Goal: Task Accomplishment & Management: Manage account settings

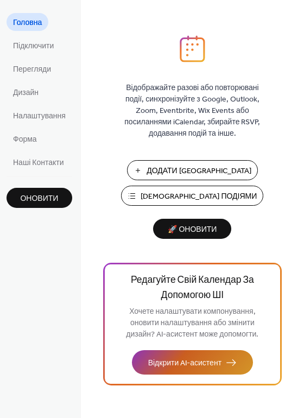
click at [192, 358] on span "Відкрити AI-асистент" at bounding box center [184, 363] width 73 height 11
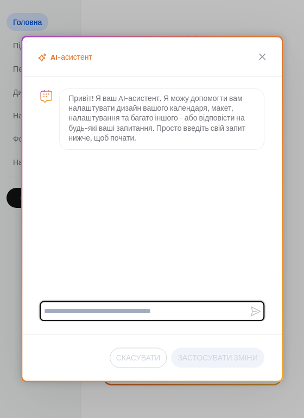
click at [143, 306] on textarea at bounding box center [145, 311] width 210 height 20
type textarea "**********"
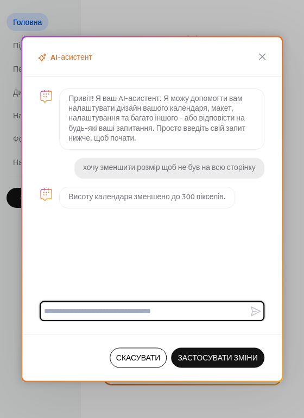
click at [192, 356] on span "Застосувати Зміни" at bounding box center [218, 358] width 80 height 11
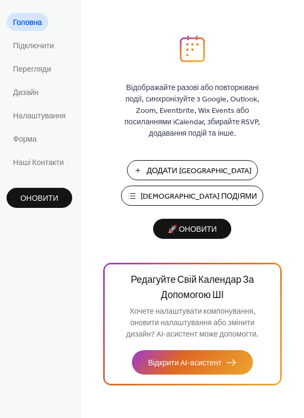
click at [177, 232] on span "🚀 Оновити" at bounding box center [192, 230] width 65 height 15
click at [60, 188] on button "Оновити" at bounding box center [40, 198] width 66 height 20
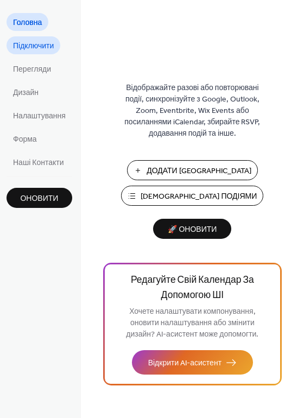
click at [21, 41] on span "Підключити" at bounding box center [33, 46] width 41 height 11
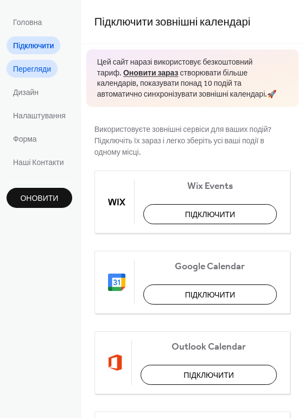
click at [41, 65] on span "Перегляди" at bounding box center [32, 69] width 38 height 11
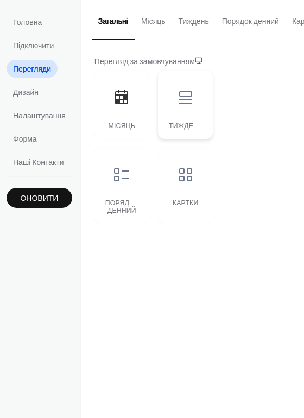
click at [169, 106] on div at bounding box center [185, 97] width 33 height 33
click at [181, 104] on icon at bounding box center [185, 97] width 13 height 13
click at [180, 104] on icon at bounding box center [185, 97] width 13 height 13
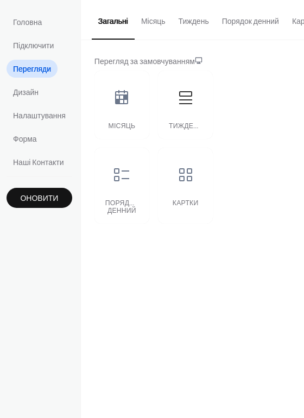
click at [36, 82] on ul "Головна Підключити Перегляди Дизайн Налаштування Форма Наші Контакти" at bounding box center [40, 92] width 66 height 158
click at [36, 88] on span "Дизайн" at bounding box center [26, 92] width 26 height 11
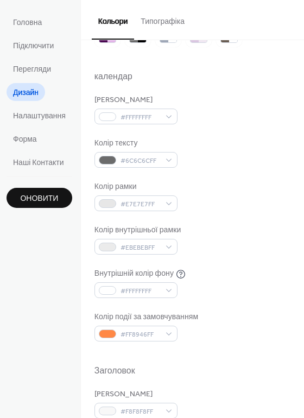
scroll to position [109, 0]
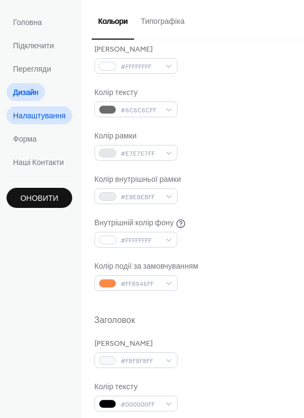
click at [42, 108] on link "Налаштування" at bounding box center [40, 115] width 66 height 18
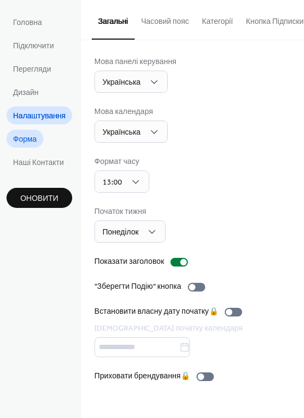
click at [28, 130] on link "Форма" at bounding box center [25, 139] width 37 height 18
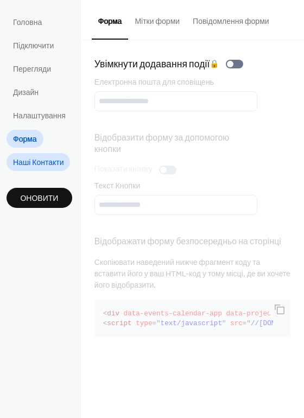
click at [43, 157] on span "Наші Контакти" at bounding box center [38, 162] width 50 height 11
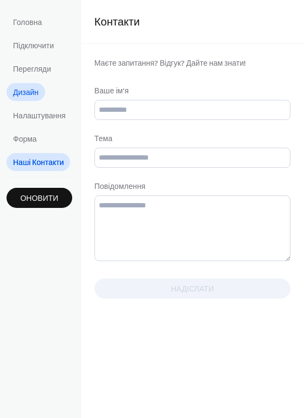
click at [24, 87] on span "Дизайн" at bounding box center [26, 92] width 26 height 11
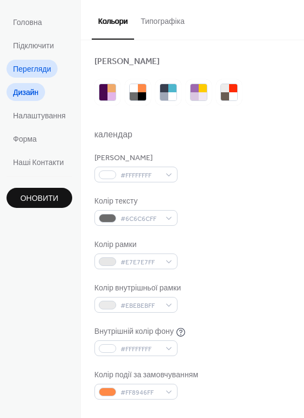
click at [30, 64] on span "Перегляди" at bounding box center [32, 69] width 38 height 11
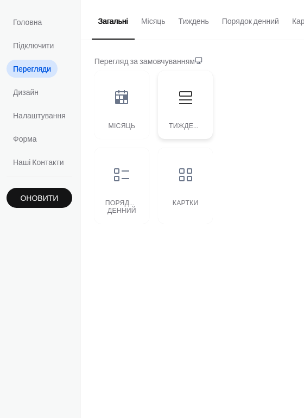
click at [184, 97] on icon at bounding box center [185, 97] width 17 height 17
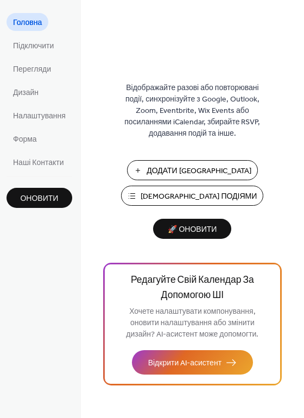
click at [193, 194] on span "[DEMOGRAPHIC_DATA] Подіями" at bounding box center [199, 196] width 116 height 11
click at [37, 66] on span "Перегляди" at bounding box center [32, 69] width 38 height 11
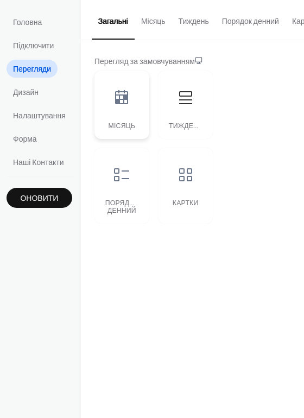
click at [116, 104] on icon at bounding box center [121, 97] width 13 height 14
click at [180, 114] on div at bounding box center [185, 97] width 33 height 33
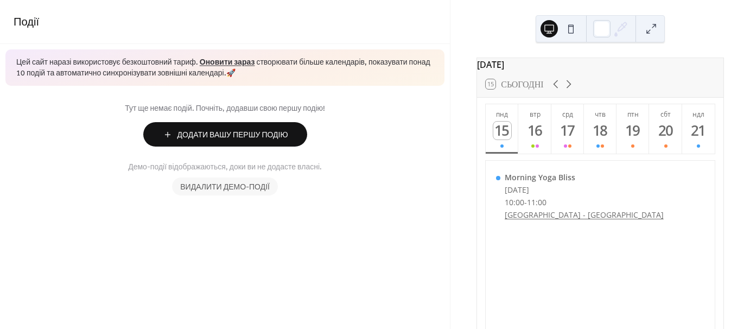
click at [245, 187] on span "Видалити демо-події" at bounding box center [225, 187] width 90 height 11
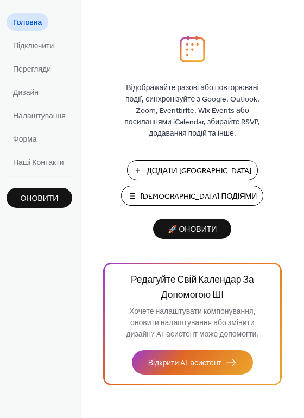
click at [196, 195] on span "Керувати Подіями" at bounding box center [199, 196] width 116 height 11
click at [15, 64] on span "Перегляди" at bounding box center [32, 69] width 38 height 11
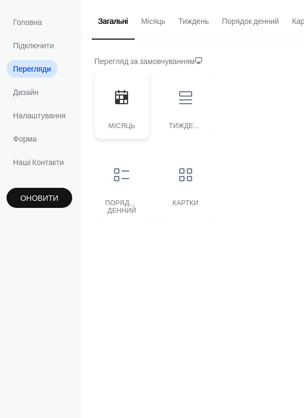
click at [124, 112] on div at bounding box center [121, 97] width 33 height 33
click at [167, 113] on div "Тиждень" at bounding box center [185, 105] width 55 height 68
click at [125, 118] on div "Місяць" at bounding box center [121, 105] width 55 height 68
click at [124, 165] on div at bounding box center [121, 175] width 33 height 33
click at [151, 182] on div "Місяць Тиждень Порядок денний Картки" at bounding box center [153, 147] width 119 height 153
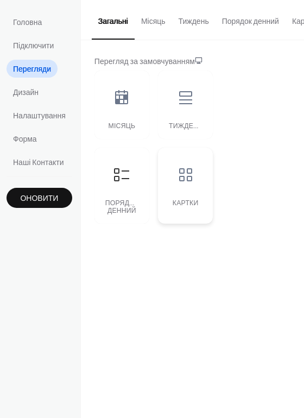
click at [169, 186] on div at bounding box center [185, 175] width 33 height 33
click at [128, 118] on div "Місяць" at bounding box center [121, 105] width 55 height 68
click at [37, 87] on span "Дизайн" at bounding box center [26, 92] width 26 height 11
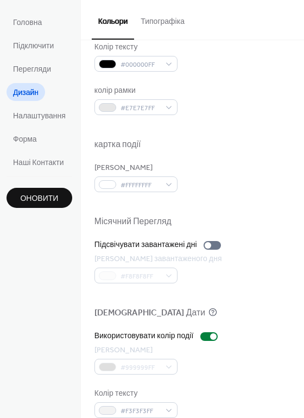
scroll to position [464, 0]
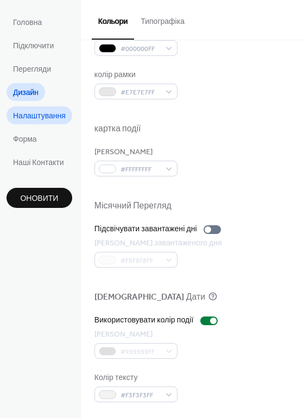
click at [46, 115] on span "Налаштування" at bounding box center [39, 116] width 53 height 11
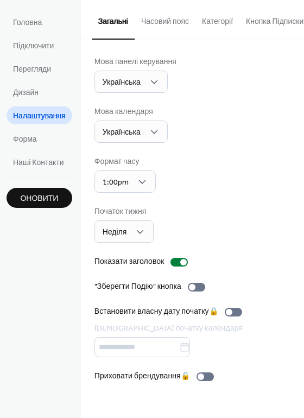
click at [157, 26] on button "Часовий пояс" at bounding box center [165, 19] width 61 height 39
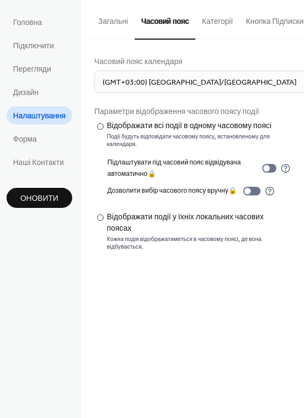
click at [126, 24] on button "Загальні" at bounding box center [113, 19] width 43 height 39
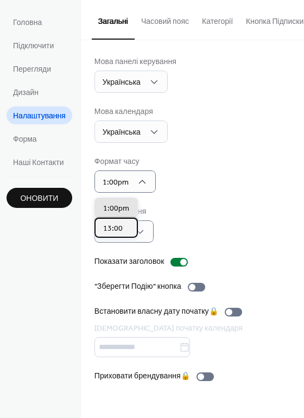
click at [123, 231] on div "13:00" at bounding box center [115, 228] width 43 height 20
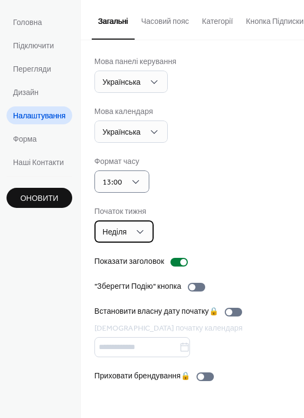
click at [143, 228] on div "Неділя" at bounding box center [124, 231] width 60 height 22
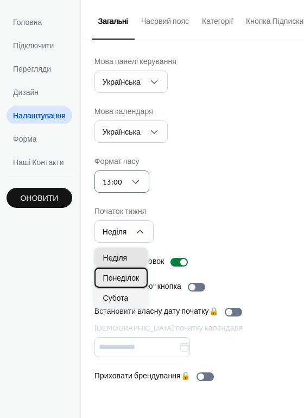
click at [132, 280] on span "Понеділок" at bounding box center [121, 278] width 36 height 11
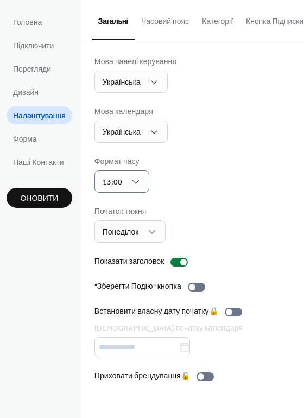
click at [160, 27] on button "Часовий пояс" at bounding box center [165, 19] width 61 height 39
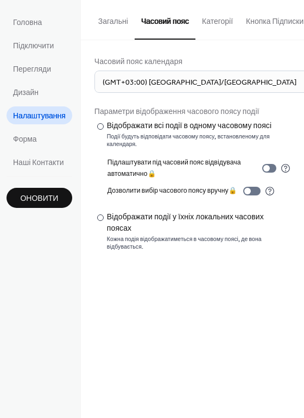
click at [210, 29] on button "Категорії" at bounding box center [217, 19] width 44 height 39
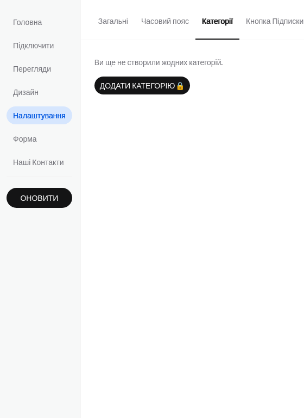
click at [274, 23] on button "Кнопка Підписки" at bounding box center [274, 19] width 71 height 39
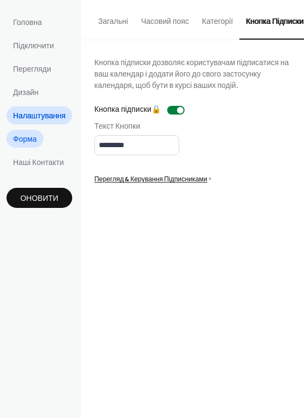
click at [34, 144] on span "Форма" at bounding box center [25, 139] width 24 height 11
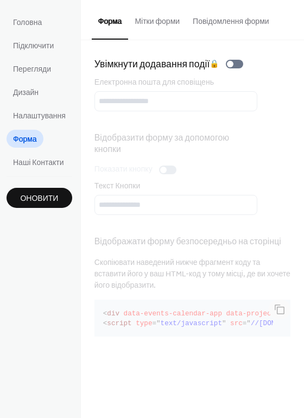
click at [157, 18] on button "Мітки форми" at bounding box center [157, 19] width 58 height 39
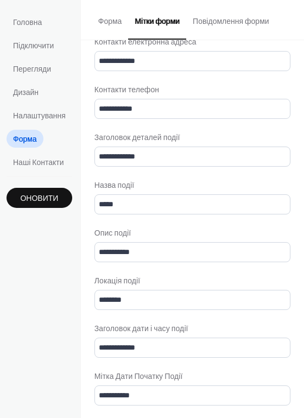
scroll to position [1, 0]
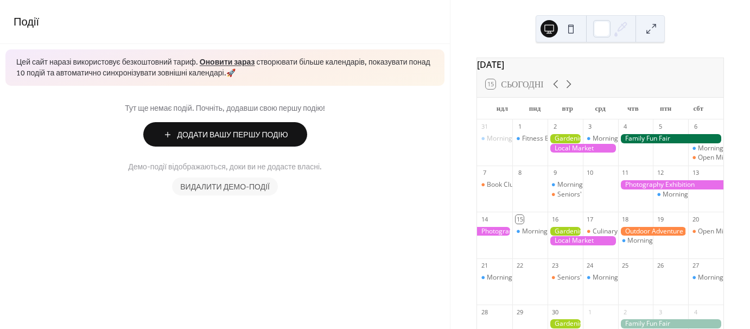
click at [238, 185] on span "Видалити демо-події" at bounding box center [225, 187] width 90 height 11
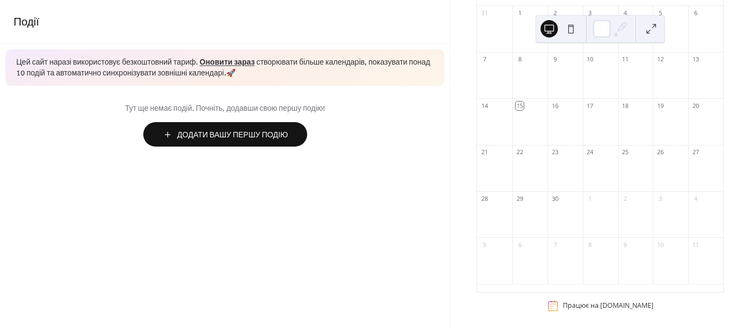
scroll to position [124, 0]
drag, startPoint x: 618, startPoint y: 276, endPoint x: 614, endPoint y: 163, distance: 113.6
click at [614, 163] on div "31 1 2 3 4 5 6 7 8 9 10 11 12 13 14 15 16 17 18 19 20 21 22 23 24 25 26 27 28 2…" at bounding box center [600, 144] width 247 height 286
click at [569, 245] on div "7" at bounding box center [565, 239] width 35 height 15
click at [542, 273] on div at bounding box center [530, 261] width 35 height 28
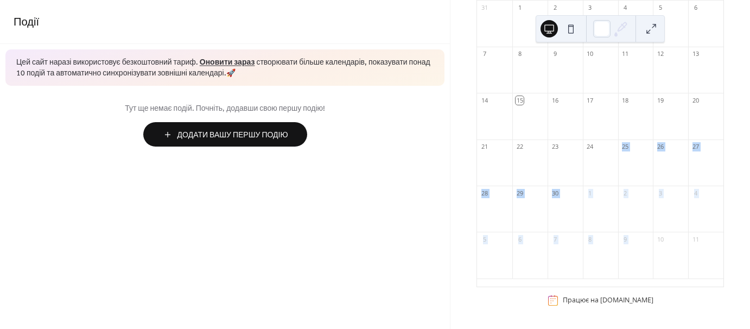
click at [544, 244] on div "6" at bounding box center [530, 239] width 35 height 15
click at [554, 203] on div at bounding box center [565, 214] width 35 height 28
click at [646, 33] on button at bounding box center [651, 28] width 17 height 17
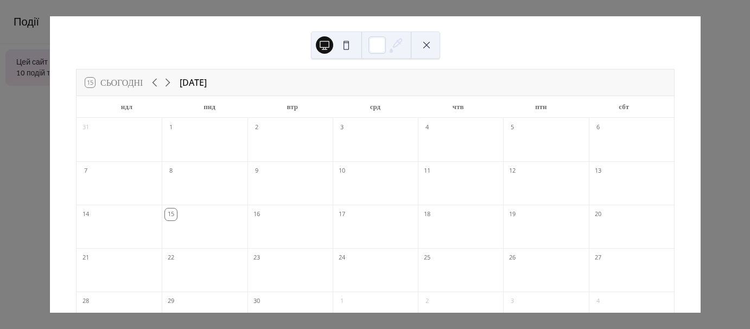
scroll to position [0, 0]
drag, startPoint x: 693, startPoint y: 21, endPoint x: 620, endPoint y: 21, distance: 73.3
click at [691, 20] on div "15 Сьогодні вересень 2025 ндл пнд втр срд чтв птн сбт 31 1 2 3 4 5 6 7 8 9 10 1…" at bounding box center [375, 164] width 651 height 296
click at [425, 41] on button at bounding box center [426, 44] width 17 height 17
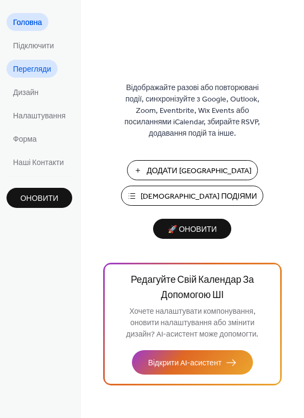
click at [31, 66] on span "Перегляди" at bounding box center [32, 69] width 38 height 11
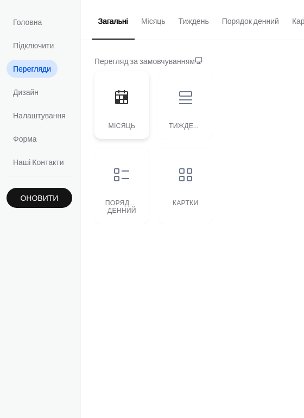
click at [115, 109] on div at bounding box center [121, 97] width 33 height 33
click at [38, 95] on span "Дизайн" at bounding box center [26, 92] width 26 height 11
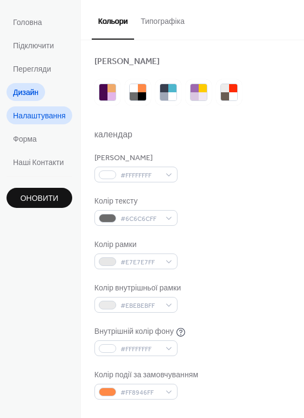
click at [45, 119] on span "Налаштування" at bounding box center [39, 116] width 53 height 11
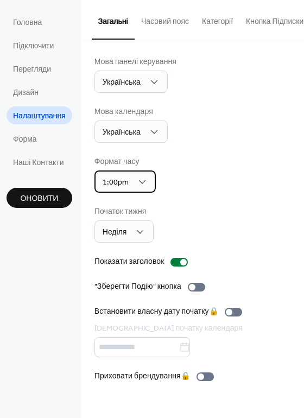
click at [147, 188] on div "1:00pm" at bounding box center [124, 181] width 61 height 22
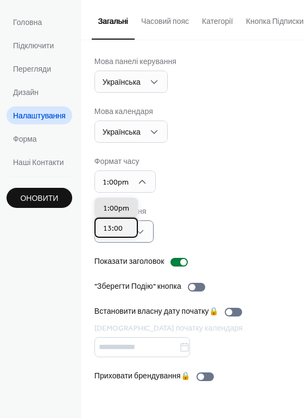
click at [108, 223] on span "13:00" at bounding box center [113, 228] width 20 height 11
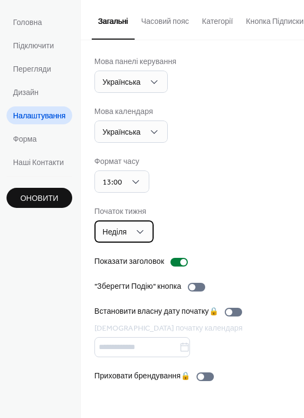
click at [129, 233] on div "Неділя" at bounding box center [124, 231] width 60 height 22
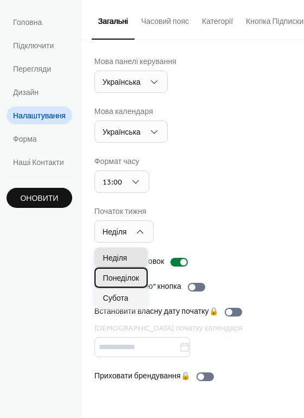
click at [125, 280] on span "Понеділок" at bounding box center [121, 278] width 36 height 11
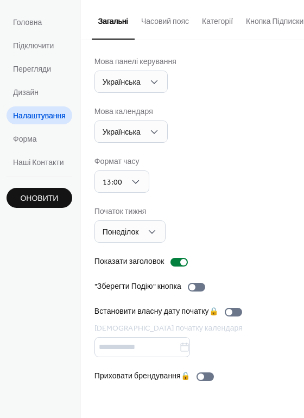
click at [254, 360] on div "Мова панелі керування Українська Мова календаря Українська Формат часу 13:00 По…" at bounding box center [192, 219] width 196 height 326
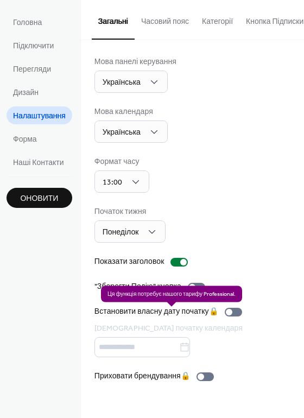
click at [161, 349] on div "Встановити власну дату початку 🔒 Дата початку календаря" at bounding box center [170, 331] width 152 height 51
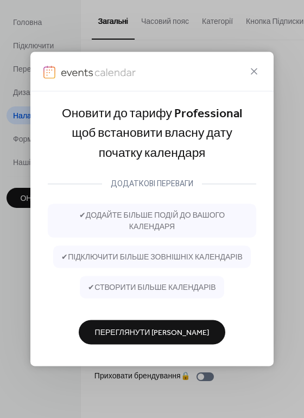
click at [285, 196] on div "Оновити до тарифу Professional щоб встановити власну дату початку календаря ДОД…" at bounding box center [152, 209] width 304 height 418
click at [280, 161] on div "Оновити до тарифу Professional щоб встановити власну дату початку календаря ДОД…" at bounding box center [152, 209] width 304 height 418
click at [275, 147] on div "Оновити до тарифу Professional щоб встановити власну дату початку календаря ДОД…" at bounding box center [152, 209] width 304 height 418
click at [250, 69] on icon at bounding box center [254, 71] width 13 height 13
